Goal: Transaction & Acquisition: Purchase product/service

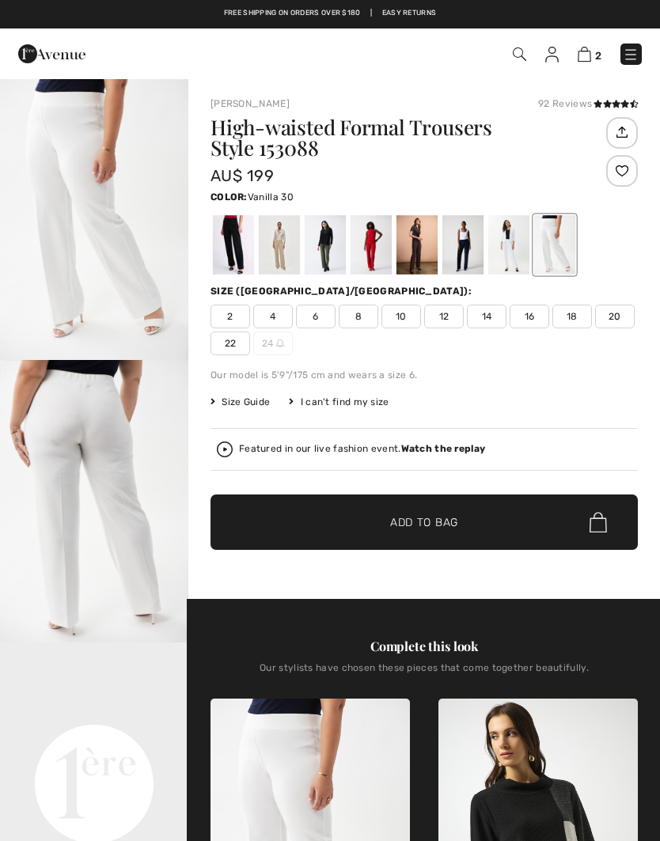
checkbox input "true"
click at [407, 324] on span "10" at bounding box center [401, 317] width 40 height 24
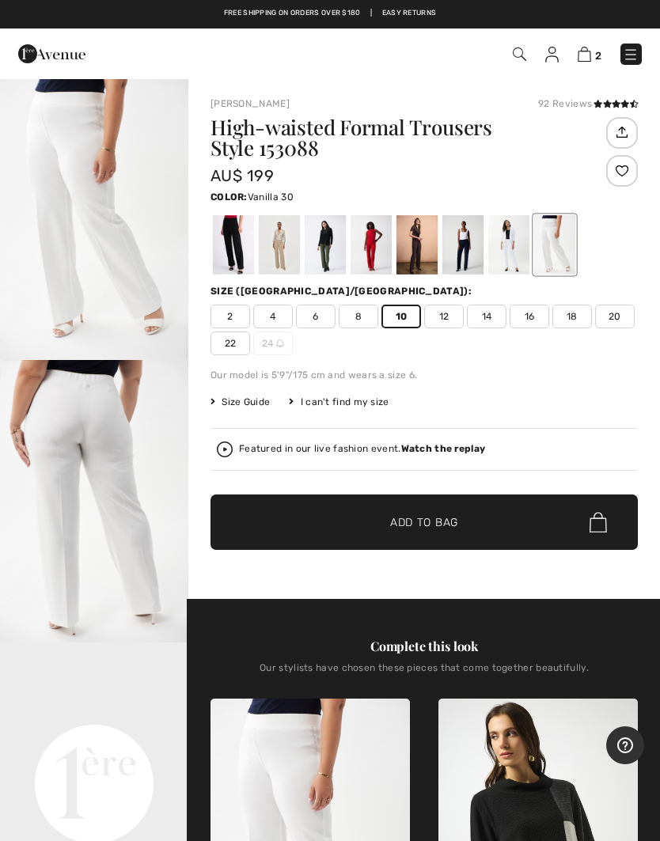
click at [478, 524] on span "✔ Added to Bag Add to Bag" at bounding box center [423, 521] width 427 height 55
click at [458, 520] on span "Add to Bag" at bounding box center [424, 522] width 68 height 17
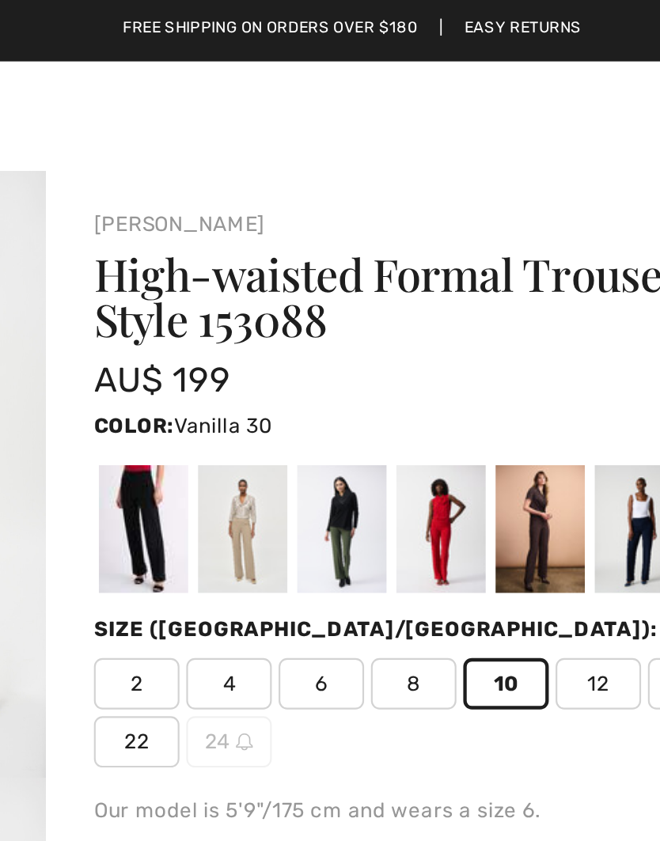
click at [232, 117] on h1 "High-waisted Formal Trousers Style 153088" at bounding box center [406, 137] width 392 height 41
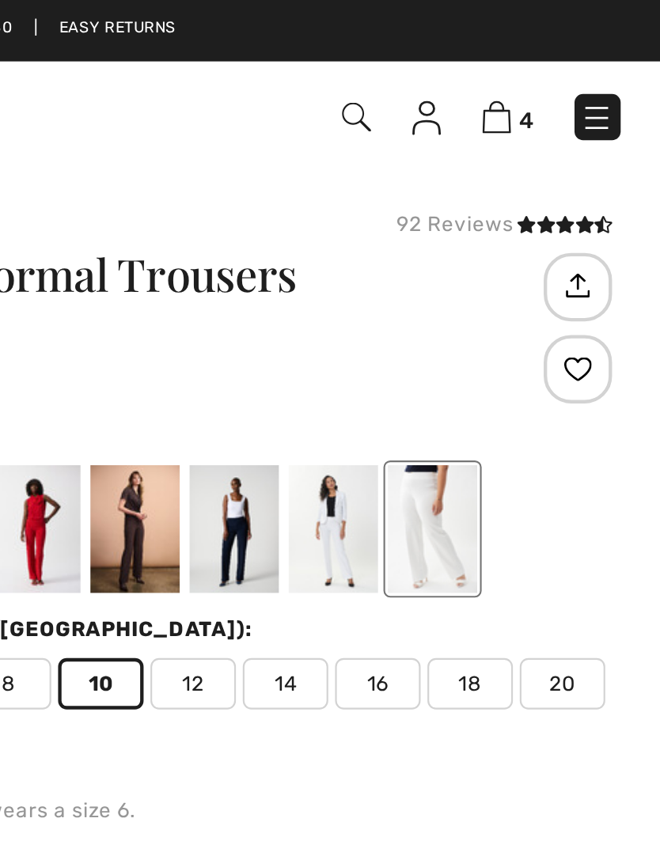
click at [488, 259] on div at bounding box center [508, 244] width 41 height 59
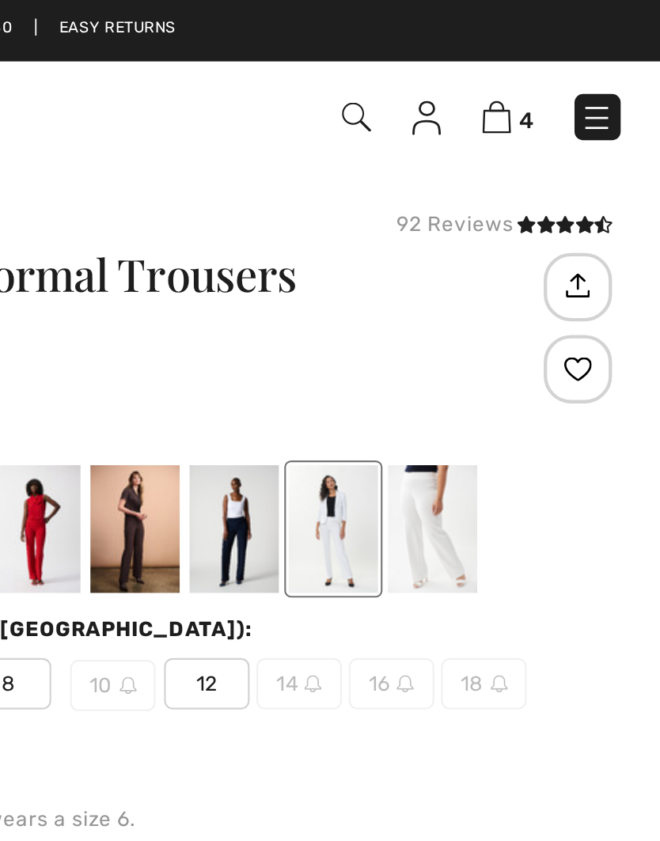
click at [488, 256] on div at bounding box center [508, 244] width 41 height 59
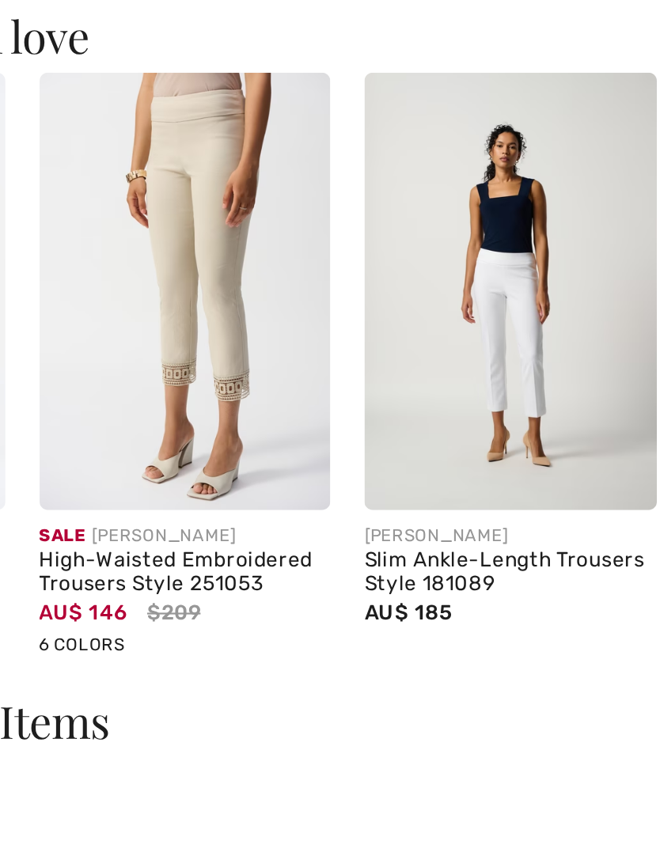
scroll to position [0, 289]
click at [342, 675] on div "Slim Ankle-Length Trousers Style 181089" at bounding box center [409, 686] width 135 height 22
click at [342, 455] on img at bounding box center [409, 556] width 135 height 202
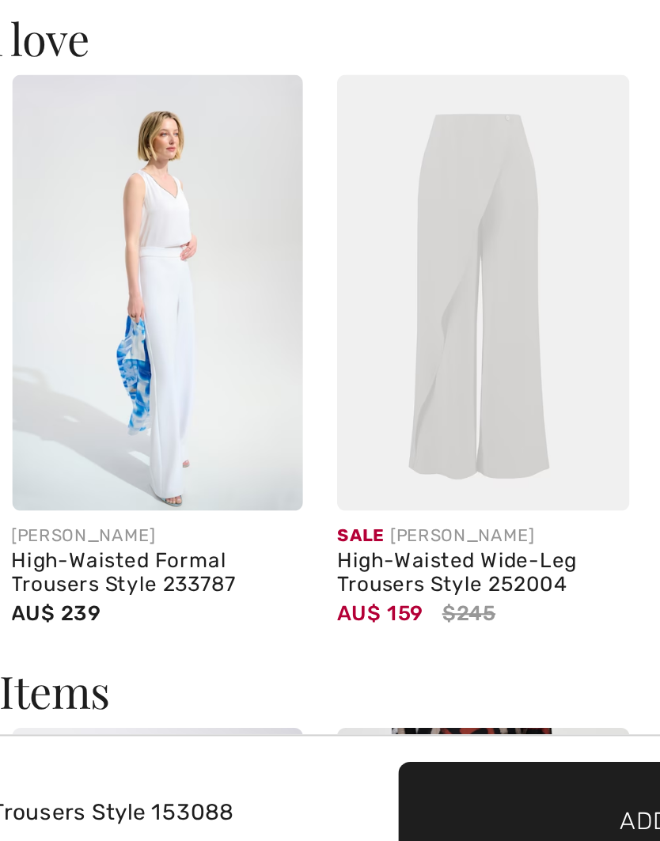
scroll to position [1364, 0]
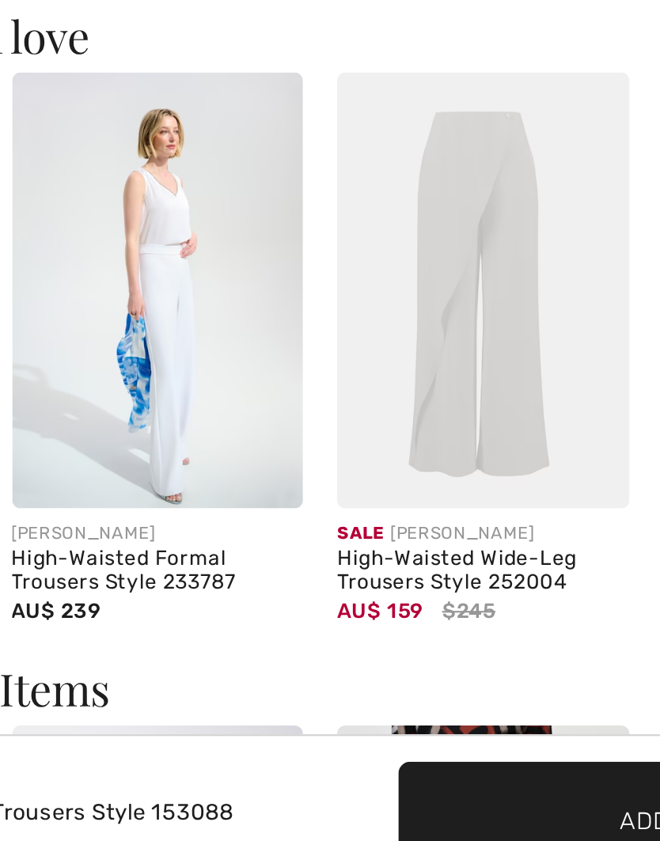
click at [180, 675] on div "High-Waisted Formal Trousers Style 233787" at bounding box center [247, 686] width 135 height 22
click at [180, 456] on img at bounding box center [247, 557] width 135 height 202
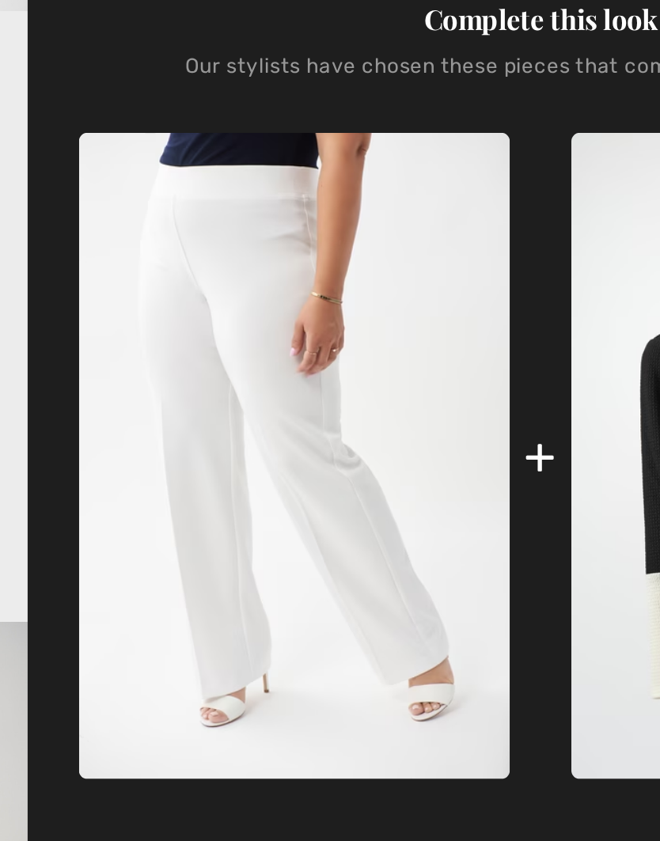
scroll to position [218, 0]
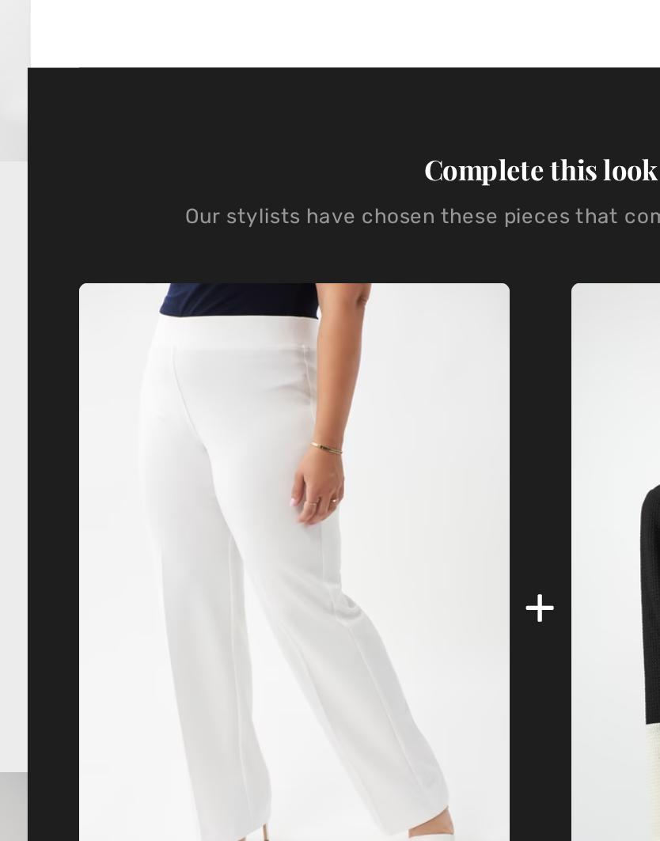
click at [230, 481] on img at bounding box center [309, 630] width 199 height 299
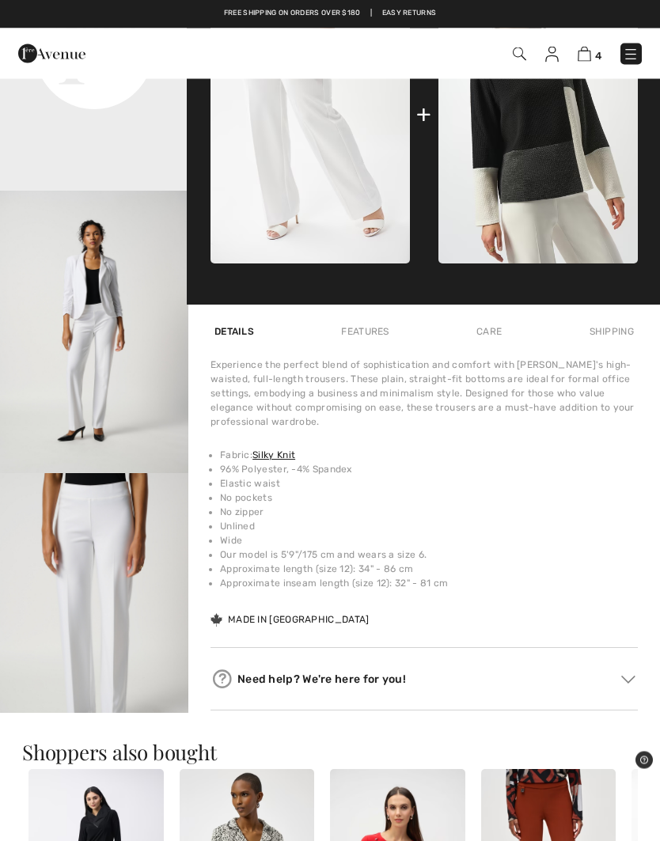
scroll to position [713, 0]
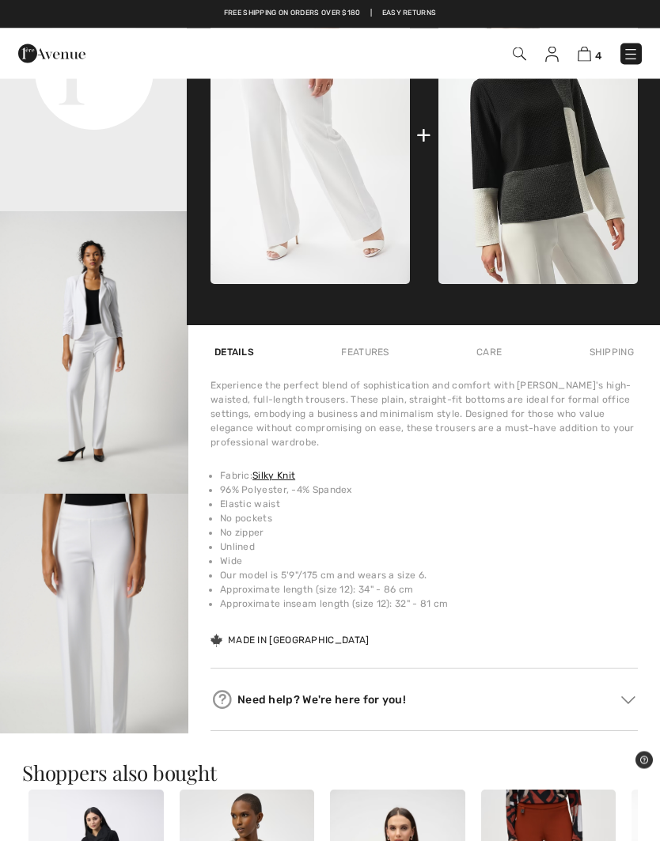
click at [96, 375] on img "3 / 10" at bounding box center [94, 353] width 188 height 282
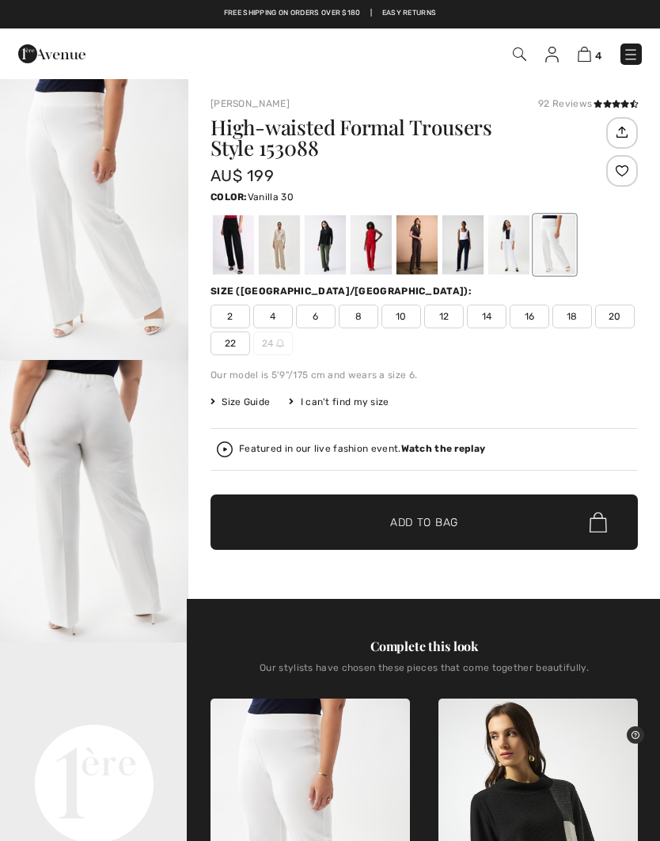
click at [622, 66] on div "4 Checkout" at bounding box center [464, 54] width 377 height 32
click at [573, 55] on span "4" at bounding box center [465, 54] width 354 height 21
click at [621, 39] on div "4 Checkout" at bounding box center [464, 54] width 377 height 32
click at [590, 58] on img at bounding box center [583, 54] width 13 height 15
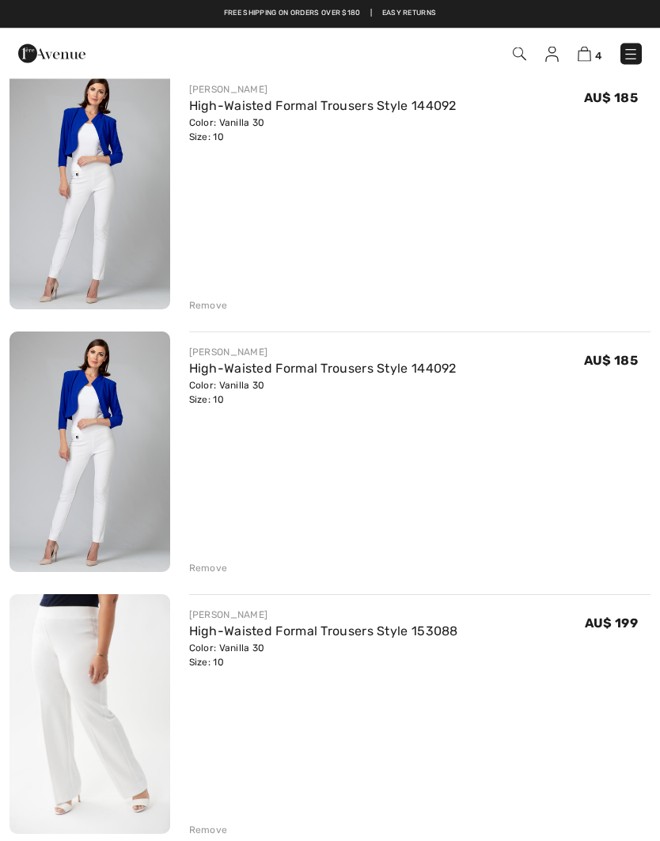
scroll to position [148, 0]
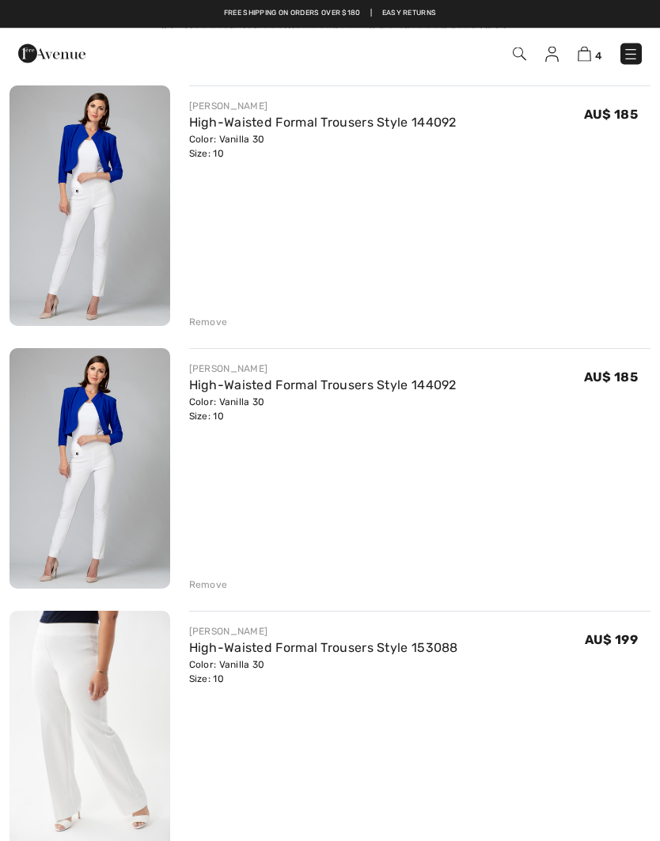
click at [51, 479] on img at bounding box center [89, 469] width 161 height 240
click at [204, 308] on div "[PERSON_NAME] High-Waisted Formal Trousers Style 144092 Color: Vanilla 30 Size:…" at bounding box center [420, 207] width 462 height 244
click at [196, 576] on div "Remove" at bounding box center [420, 582] width 462 height 17
click at [207, 332] on div "[PERSON_NAME] High-Waisted Formal Trousers Style 144092 Color: Vanilla 30 Size:…" at bounding box center [329, 600] width 641 height 1030
click at [199, 328] on div "Remove" at bounding box center [208, 322] width 39 height 14
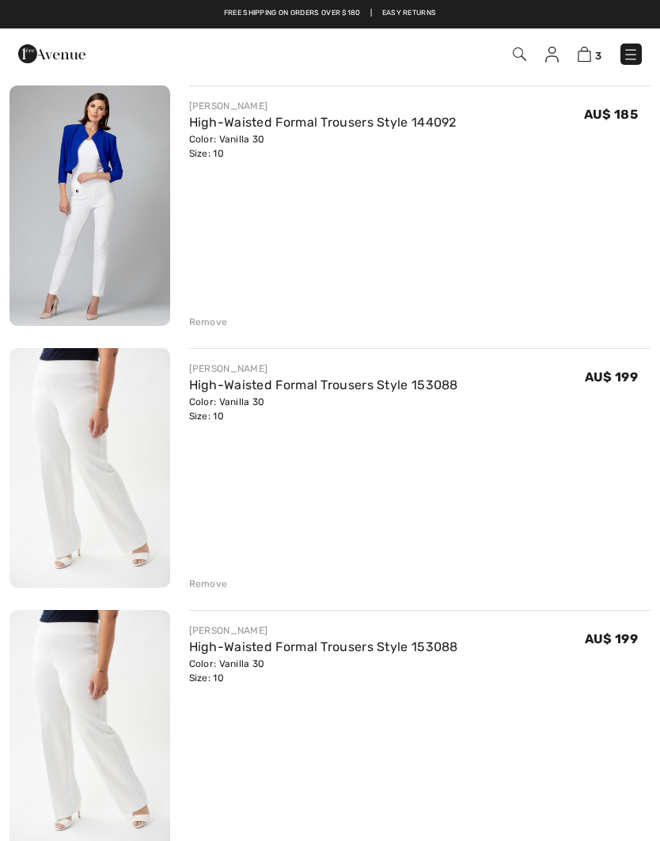
click at [204, 330] on div "[PERSON_NAME] High-Waisted Formal Trousers Style 144092 Color: Vanilla 30 Size:…" at bounding box center [329, 468] width 641 height 767
click at [207, 320] on div "Remove" at bounding box center [208, 322] width 39 height 14
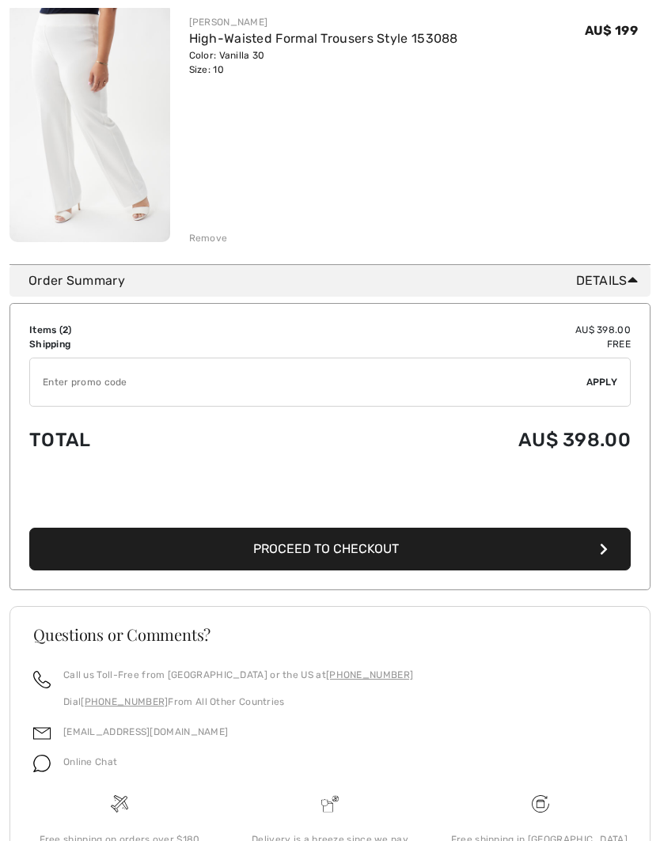
scroll to position [494, 0]
click at [308, 562] on button "Proceed to Checkout" at bounding box center [329, 549] width 601 height 43
